Goal: Check status: Check status

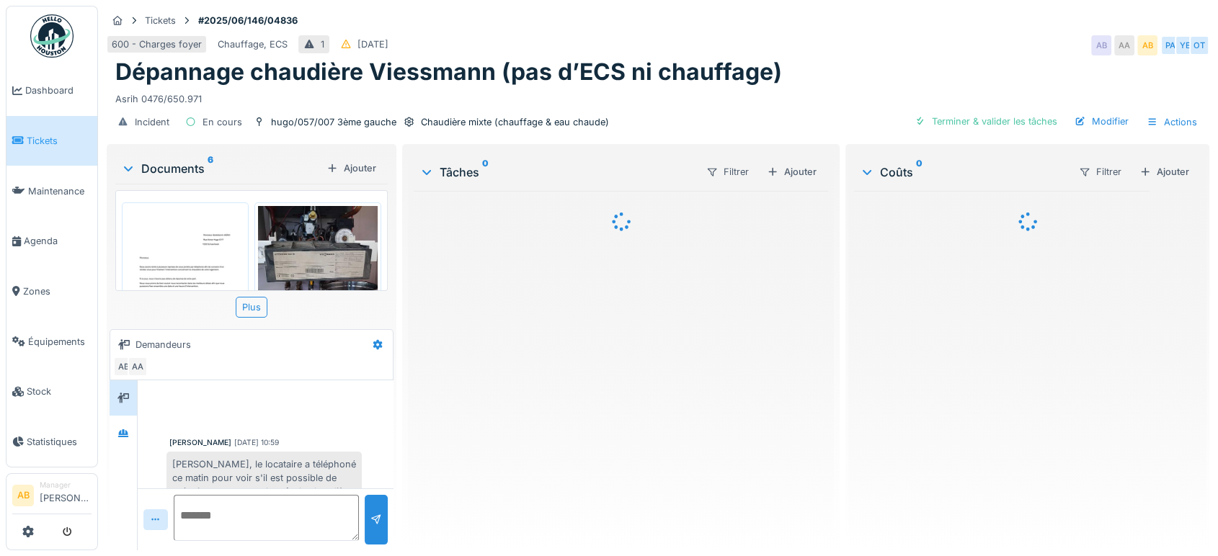
scroll to position [91, 0]
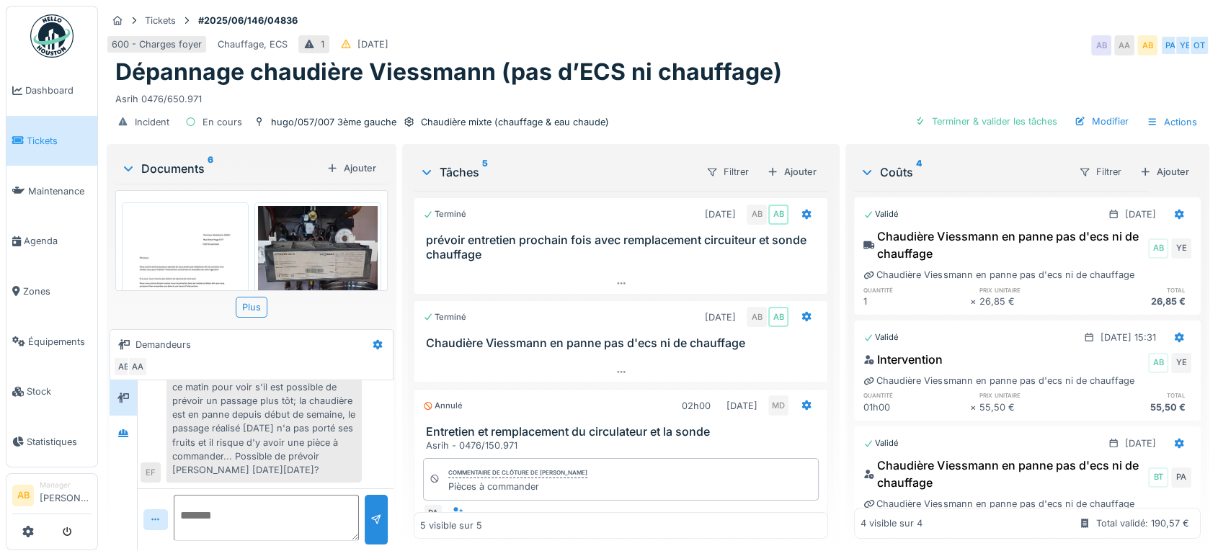
click at [188, 174] on div "Documents 6" at bounding box center [221, 168] width 200 height 17
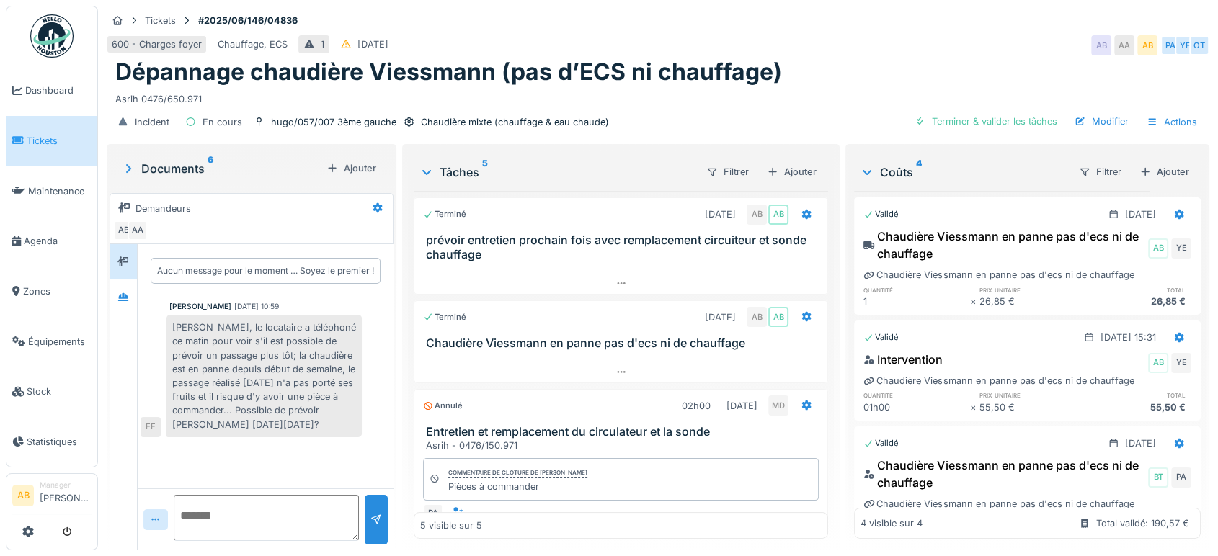
scroll to position [277, 0]
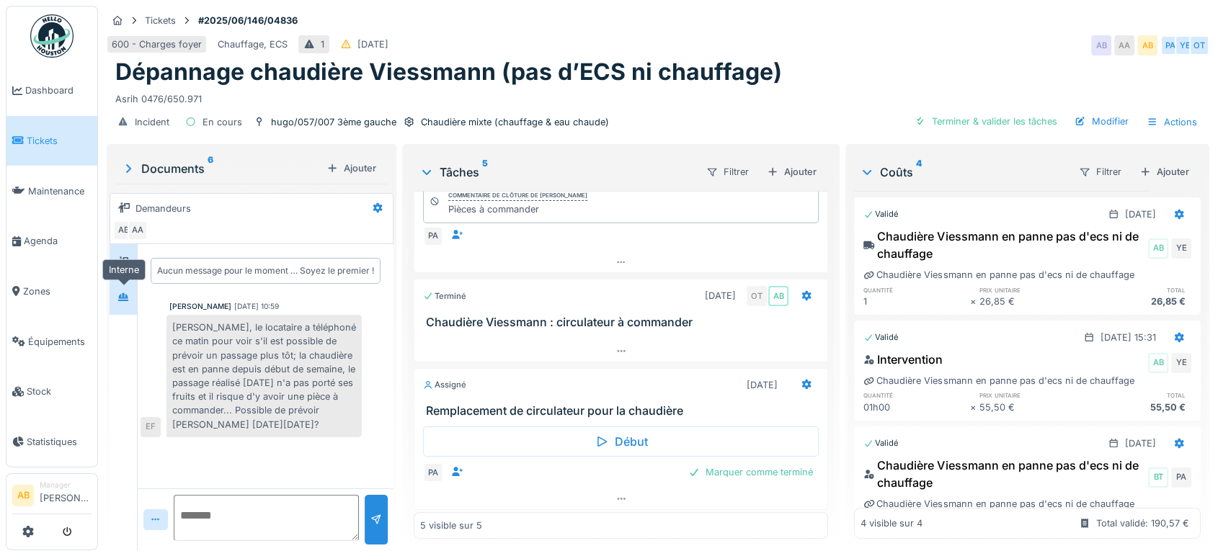
click at [130, 288] on div at bounding box center [123, 297] width 22 height 18
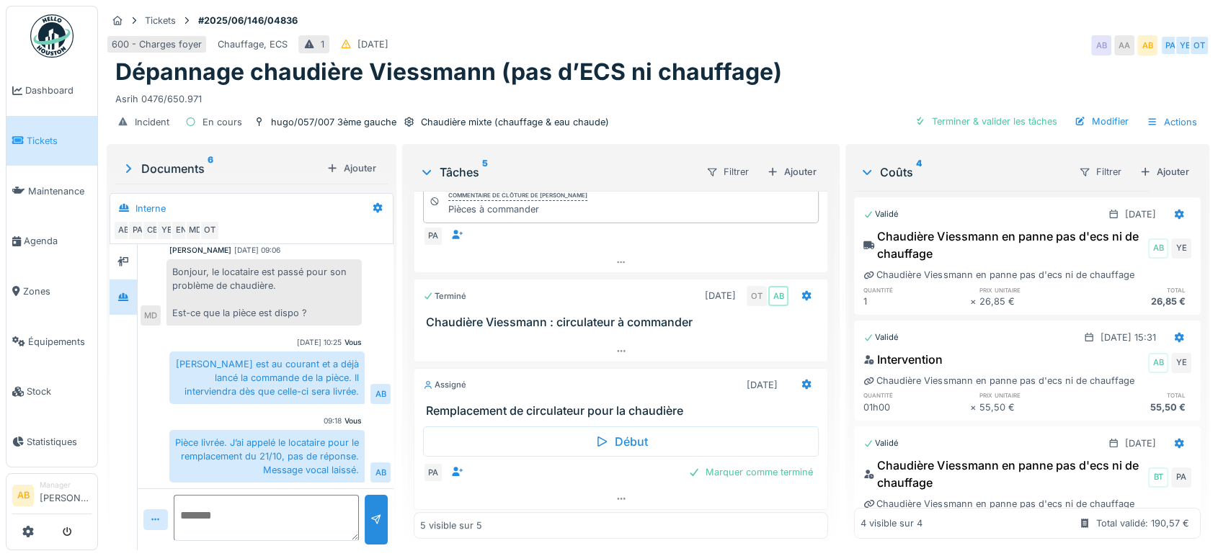
click at [546, 483] on div "Début PA Marquer comme terminé" at bounding box center [621, 453] width 414 height 71
click at [566, 491] on div at bounding box center [620, 498] width 413 height 21
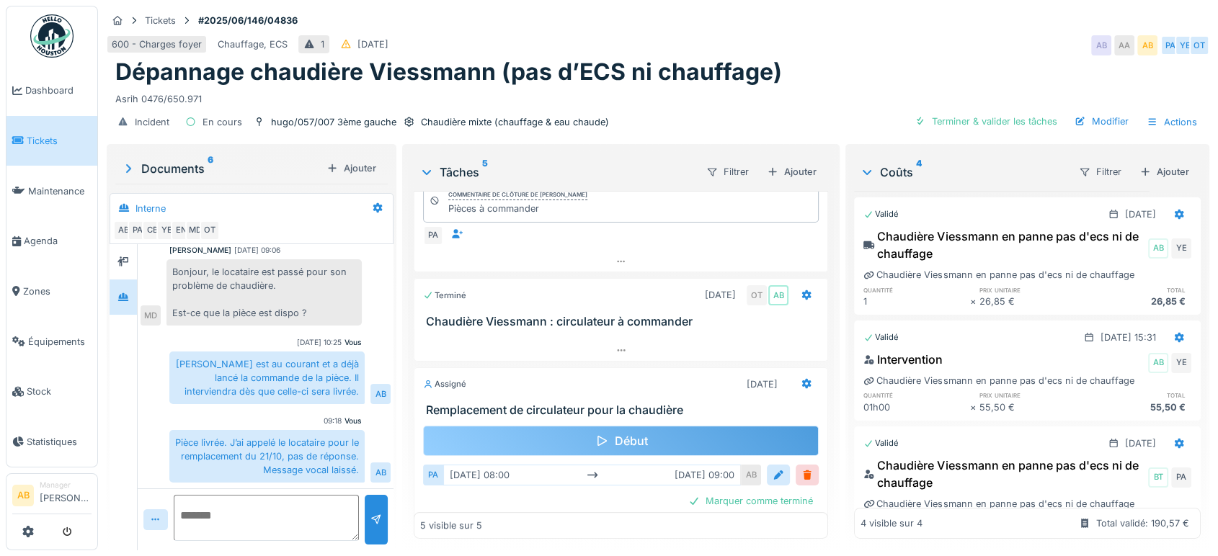
scroll to position [307, 0]
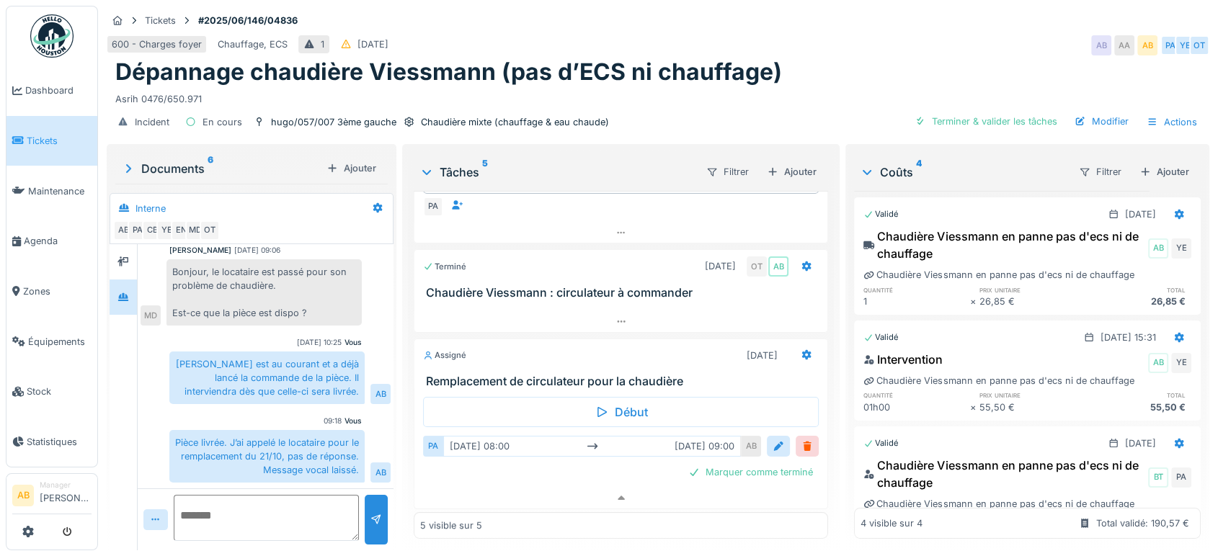
click at [48, 35] on img at bounding box center [51, 35] width 43 height 43
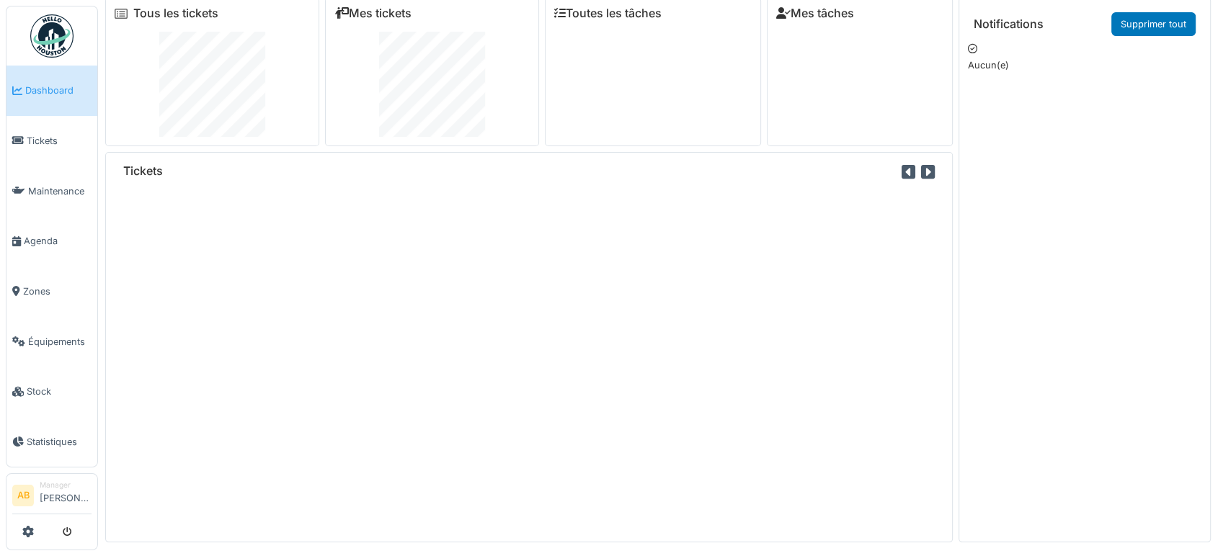
scroll to position [12, 0]
